Goal: Information Seeking & Learning: Learn about a topic

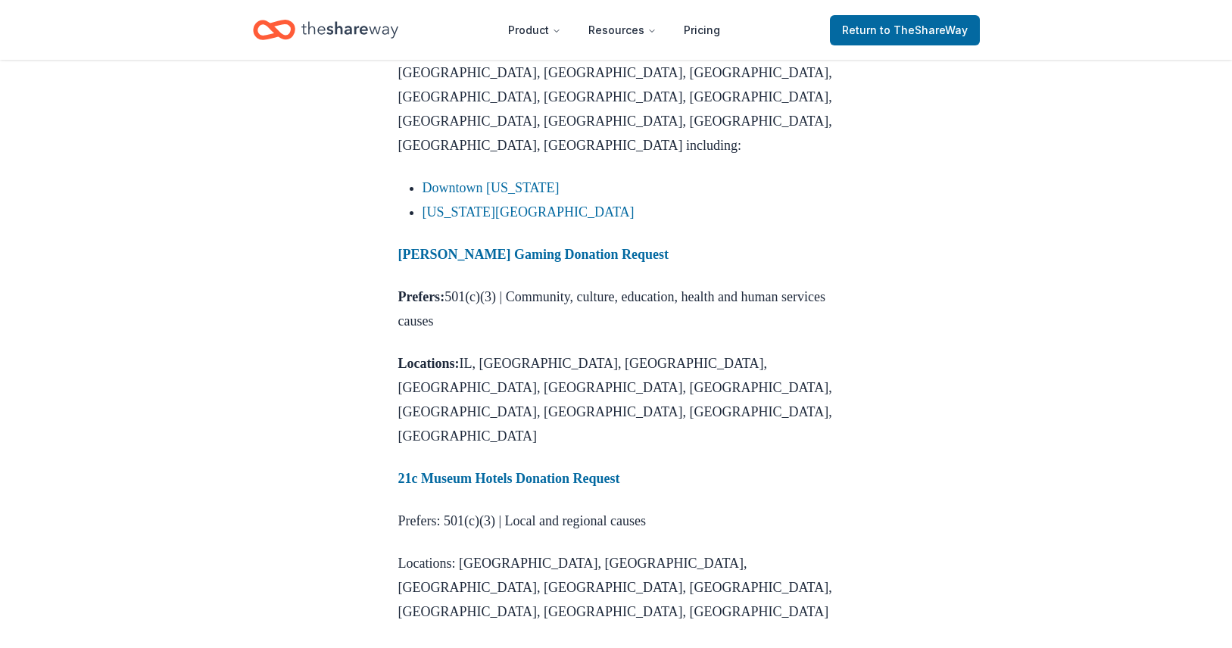
scroll to position [2413, 0]
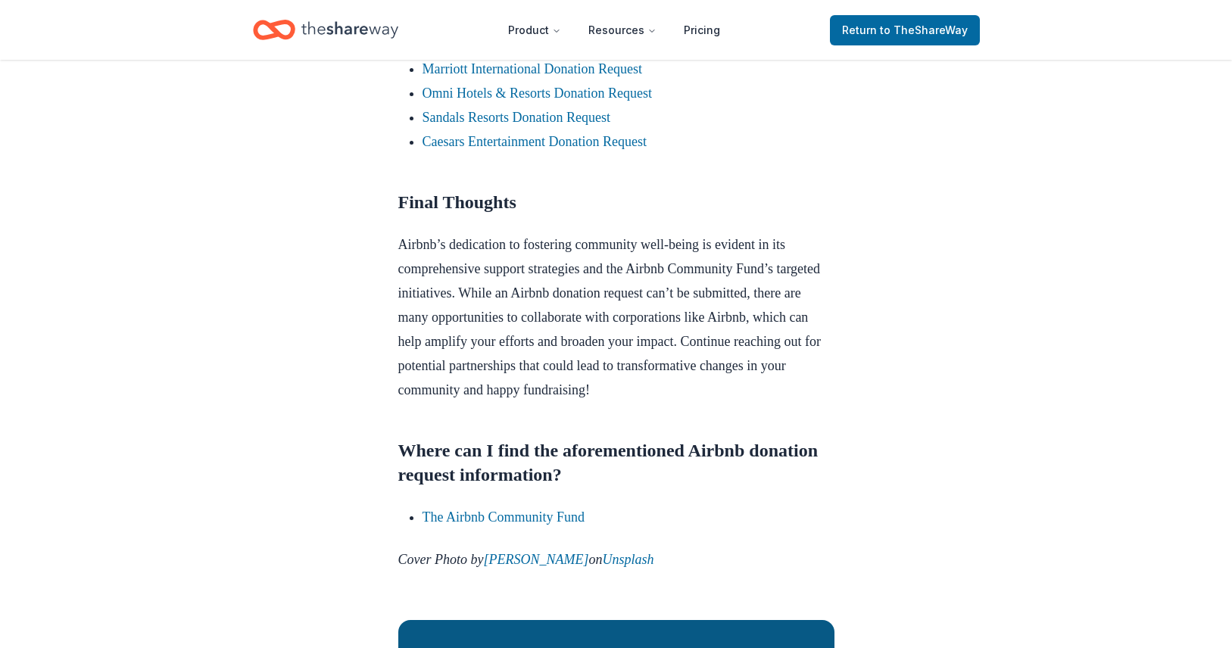
scroll to position [1466, 0]
click at [543, 124] on link "Sandals Resorts Donation Request" at bounding box center [517, 116] width 188 height 15
